Goal: Check status: Check status

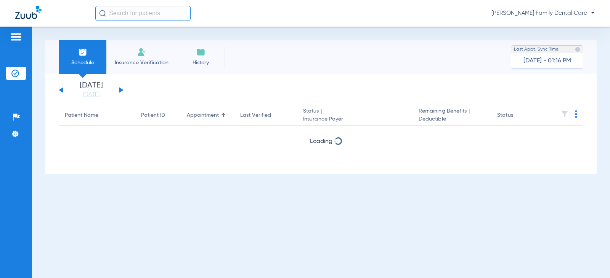
click at [121, 89] on button at bounding box center [121, 90] width 5 height 6
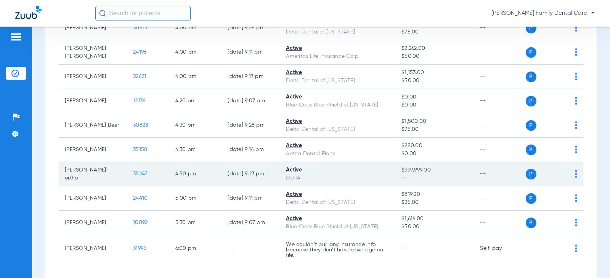
scroll to position [1371, 0]
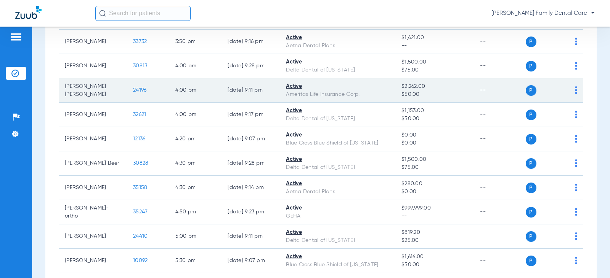
click at [133, 93] on span "24196" at bounding box center [139, 90] width 13 height 5
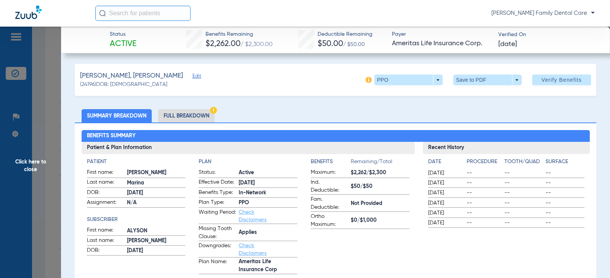
click at [27, 168] on span "Click here to close" at bounding box center [30, 166] width 61 height 278
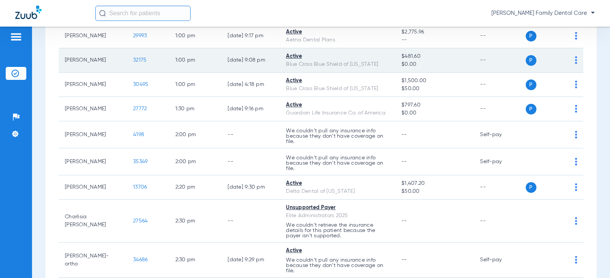
scroll to position [990, 0]
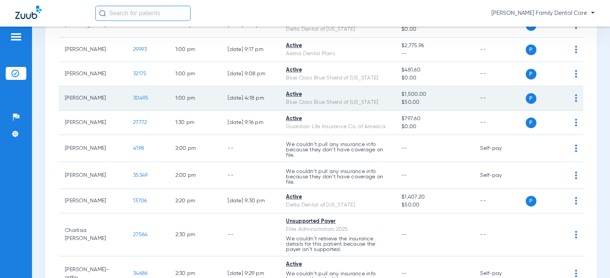
click at [134, 101] on span "30495" at bounding box center [140, 98] width 15 height 5
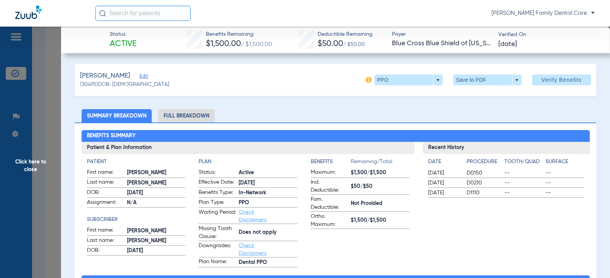
click at [29, 165] on span "Click here to close" at bounding box center [30, 166] width 61 height 278
